Goal: Task Accomplishment & Management: Use online tool/utility

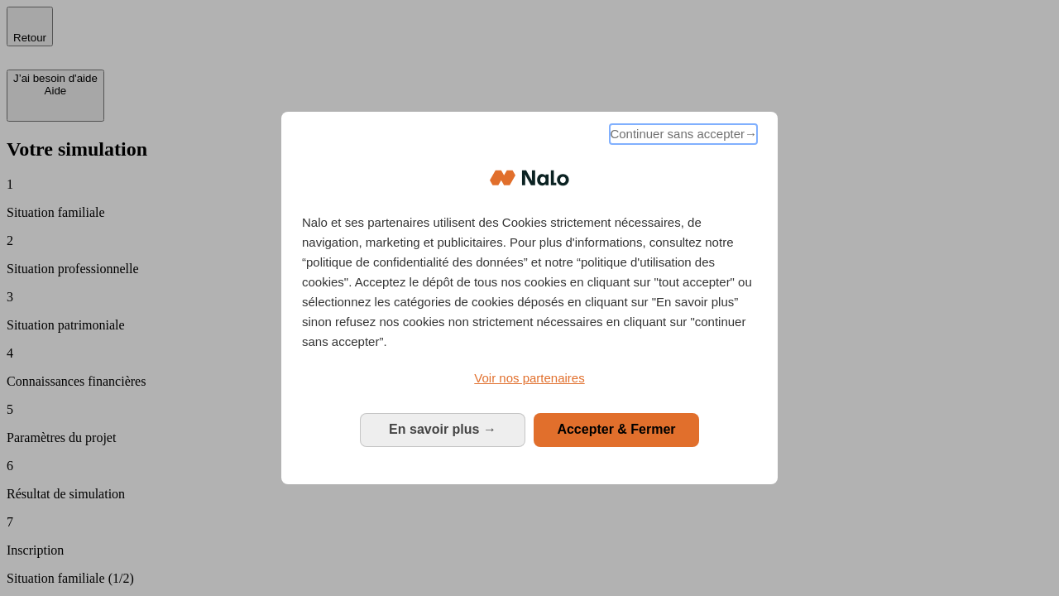
click at [682, 137] on span "Continuer sans accepter →" at bounding box center [683, 134] width 147 height 20
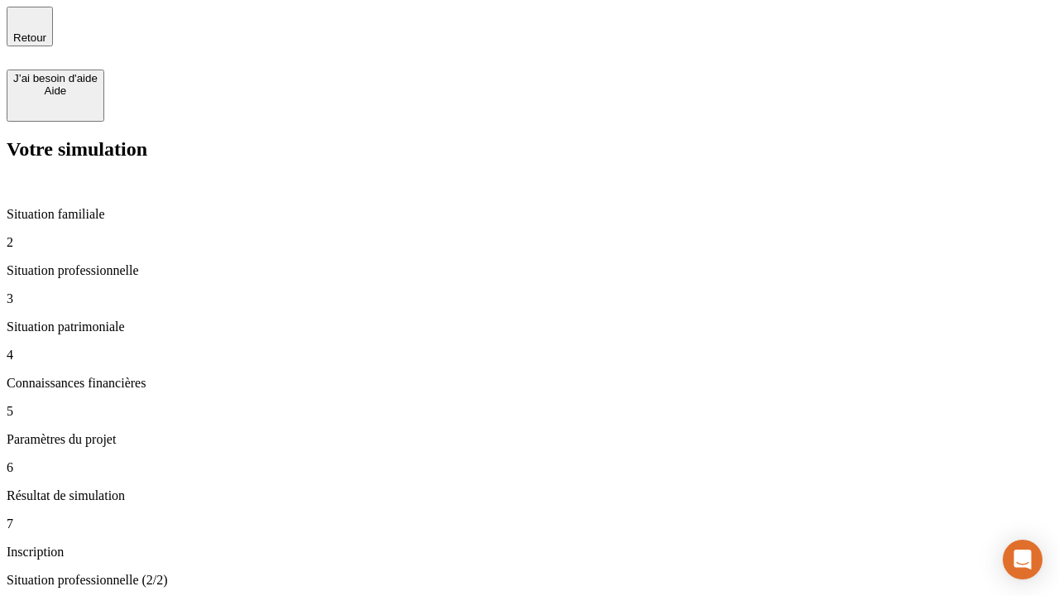
type input "70 000"
type input "1 000"
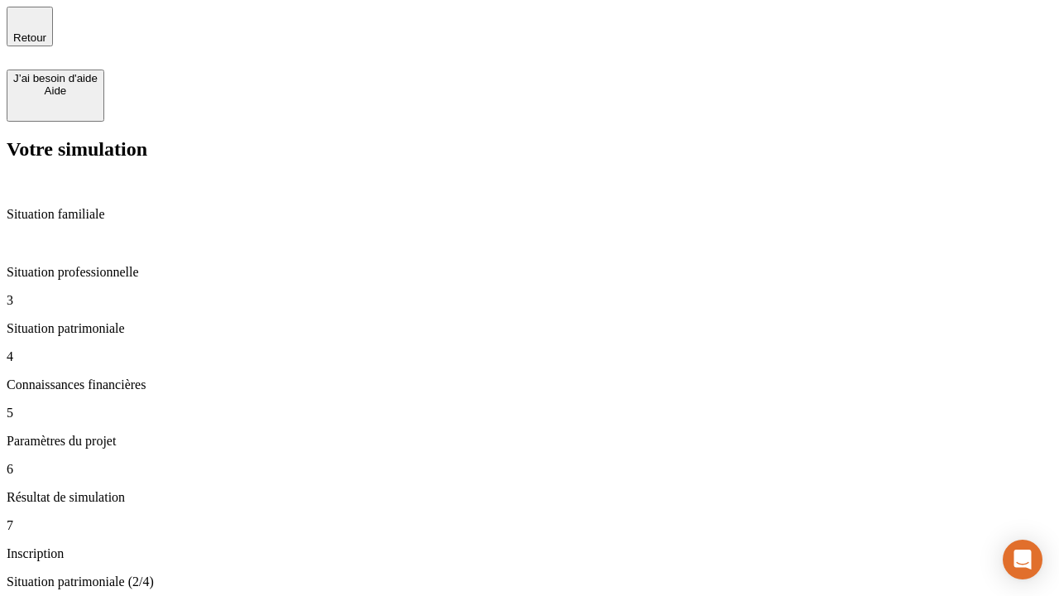
type input "800"
type input "6"
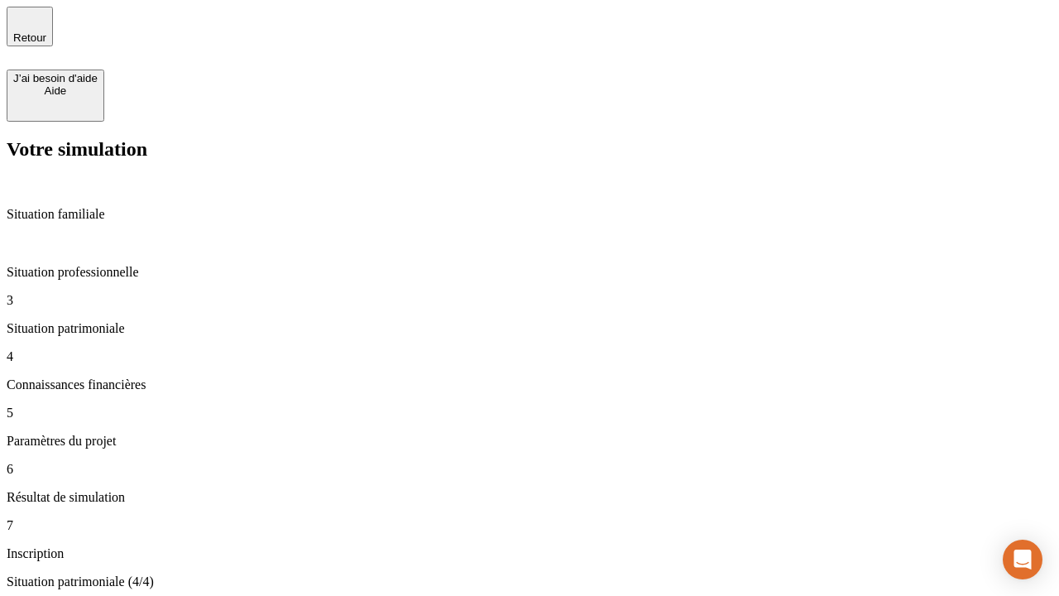
type input "400"
type input "3"
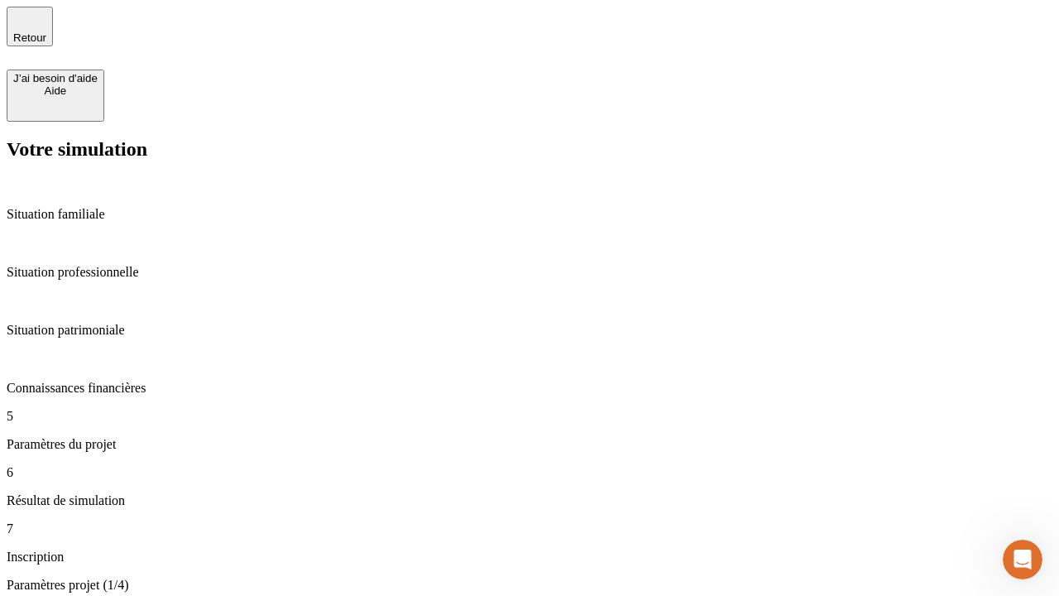
type input "35"
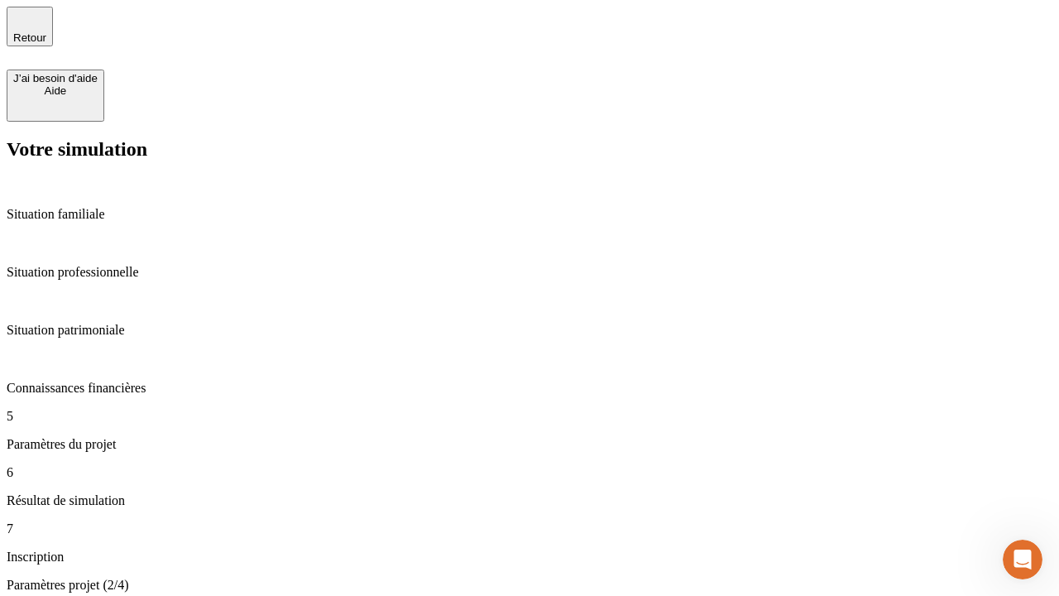
type input "500"
type input "640"
